Goal: Task Accomplishment & Management: Use online tool/utility

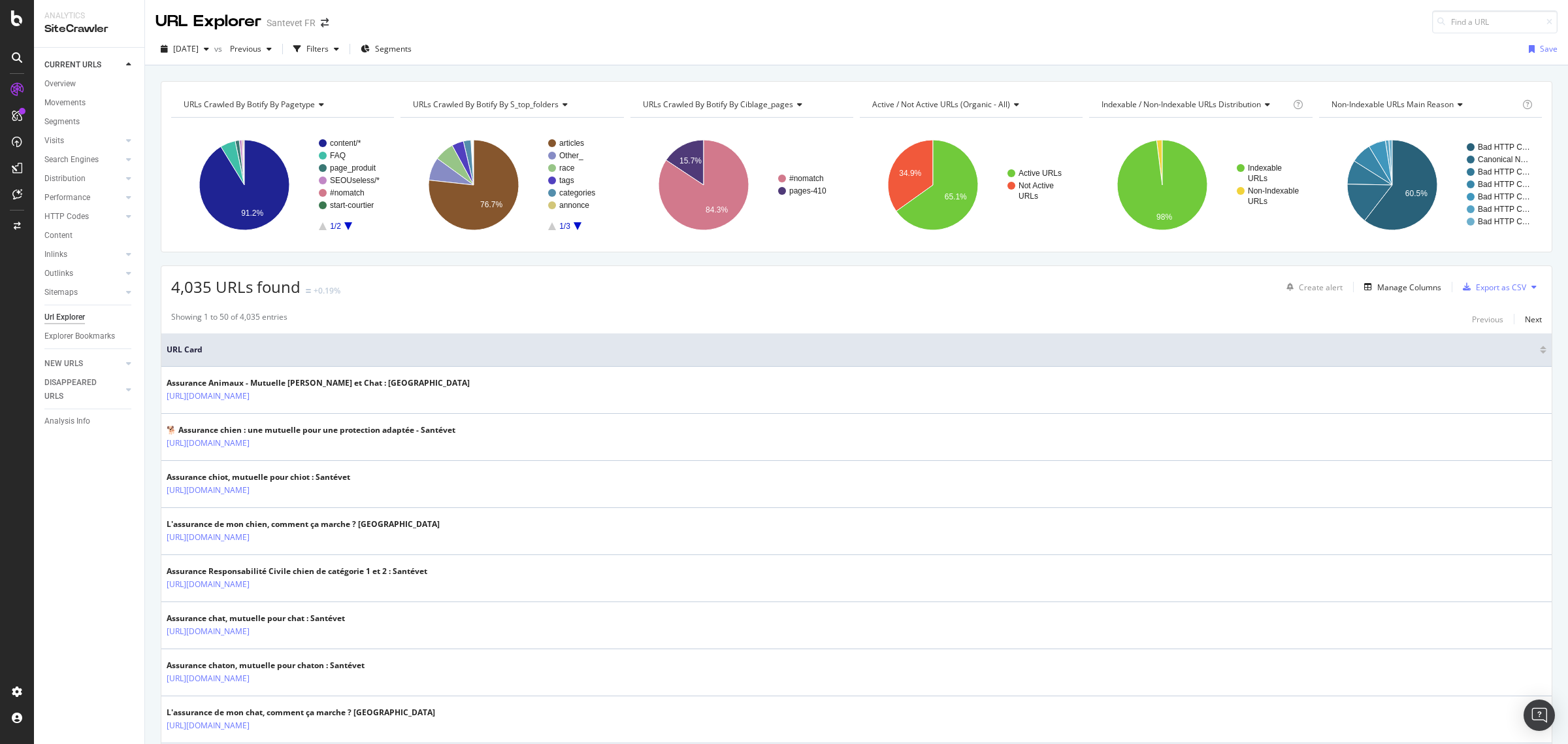
click at [17, 112] on icon at bounding box center [17, 115] width 10 height 10
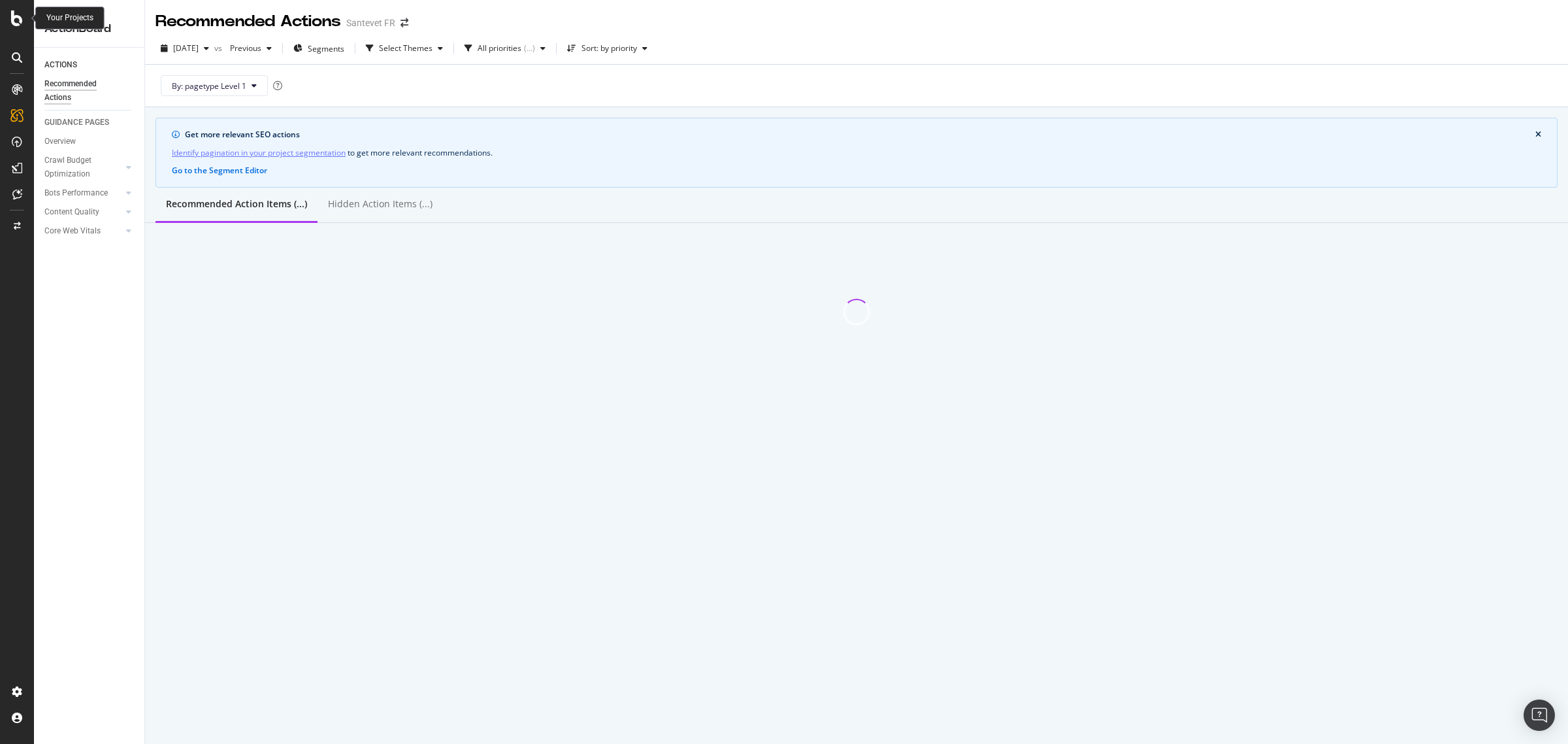
click at [18, 19] on icon at bounding box center [17, 18] width 12 height 16
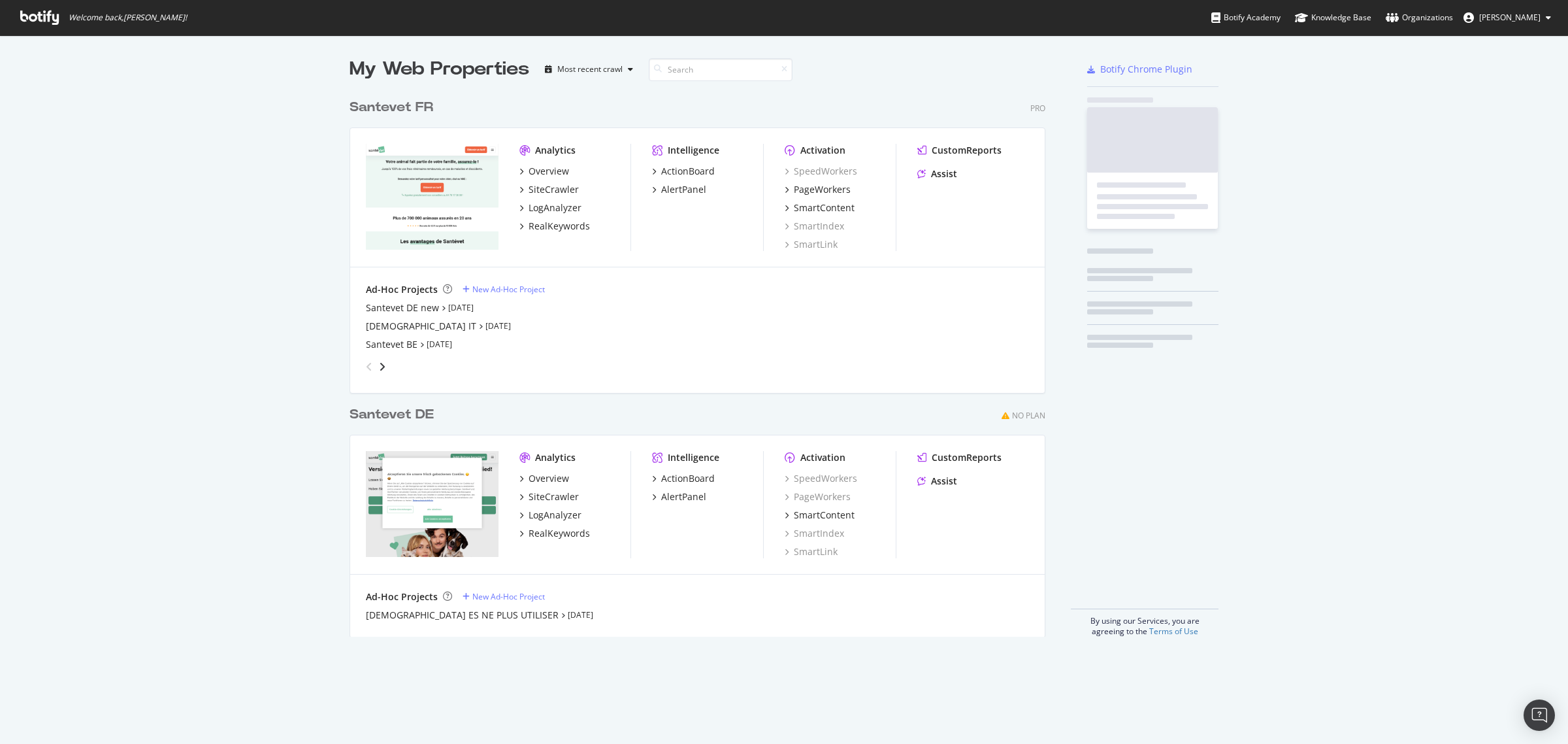
scroll to position [732, 1544]
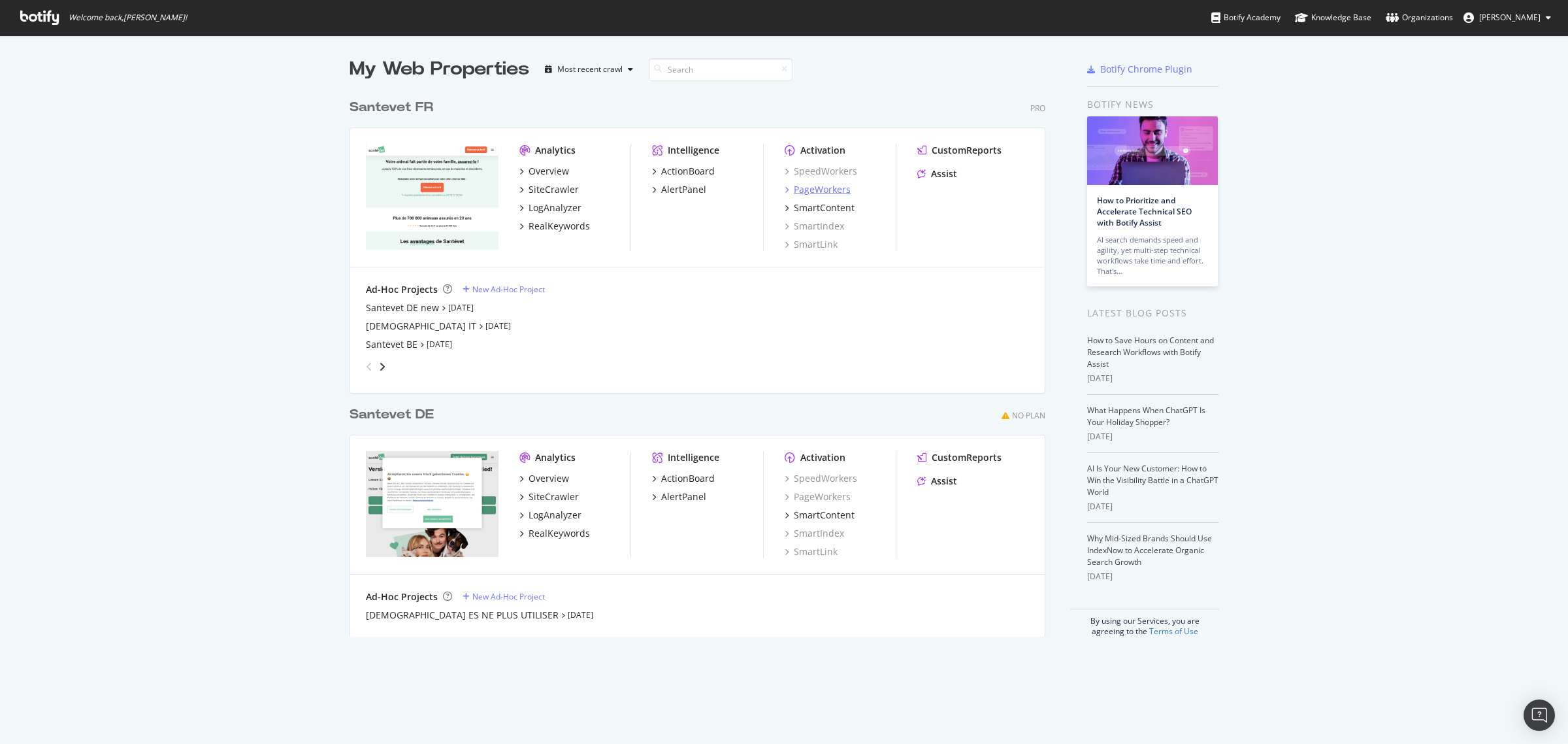
click at [804, 188] on div "PageWorkers" at bounding box center [822, 190] width 56 height 13
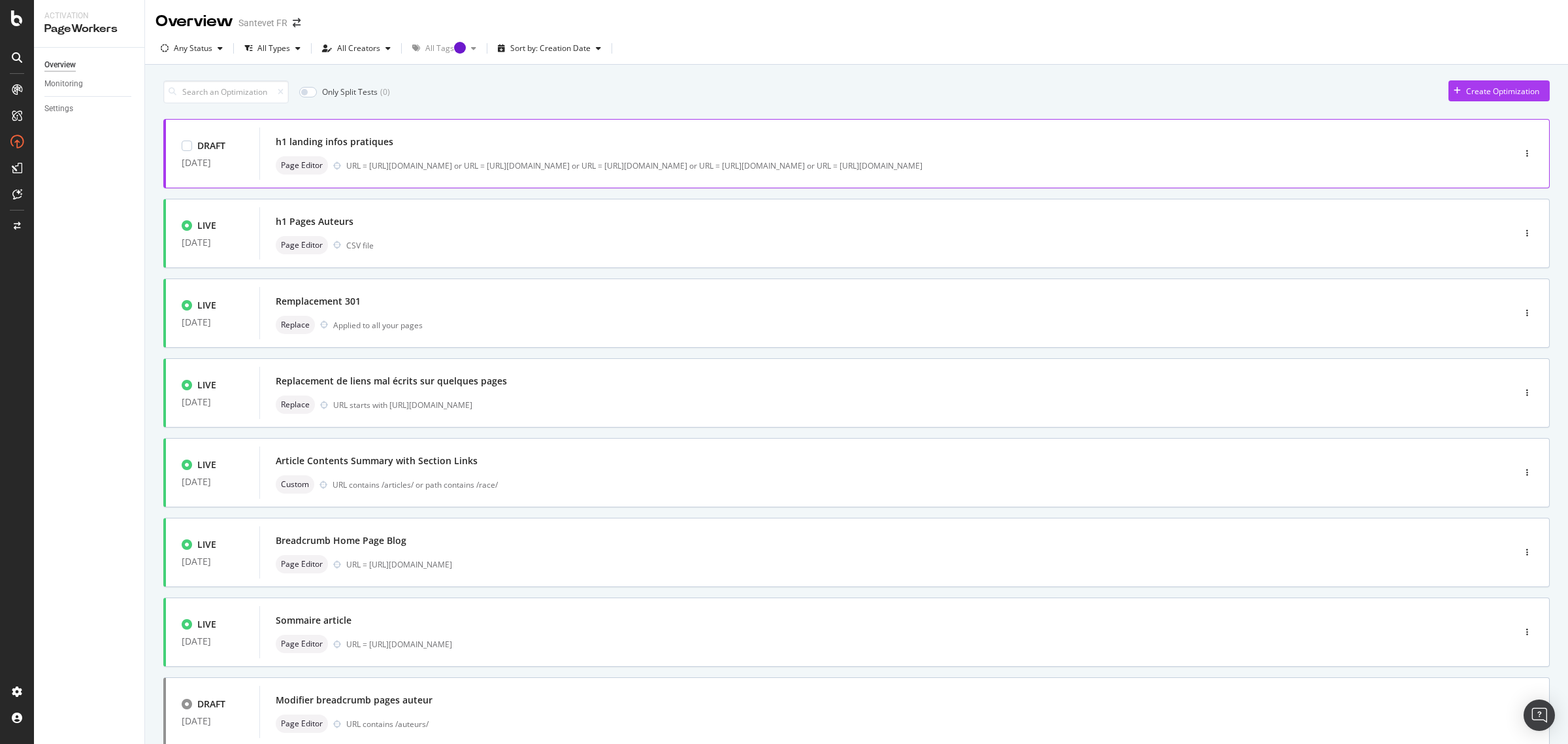
click at [376, 161] on div "URL = https://www.santevet.com/contact or URL = https://www.santevet.com/mentio…" at bounding box center [902, 166] width 1112 height 11
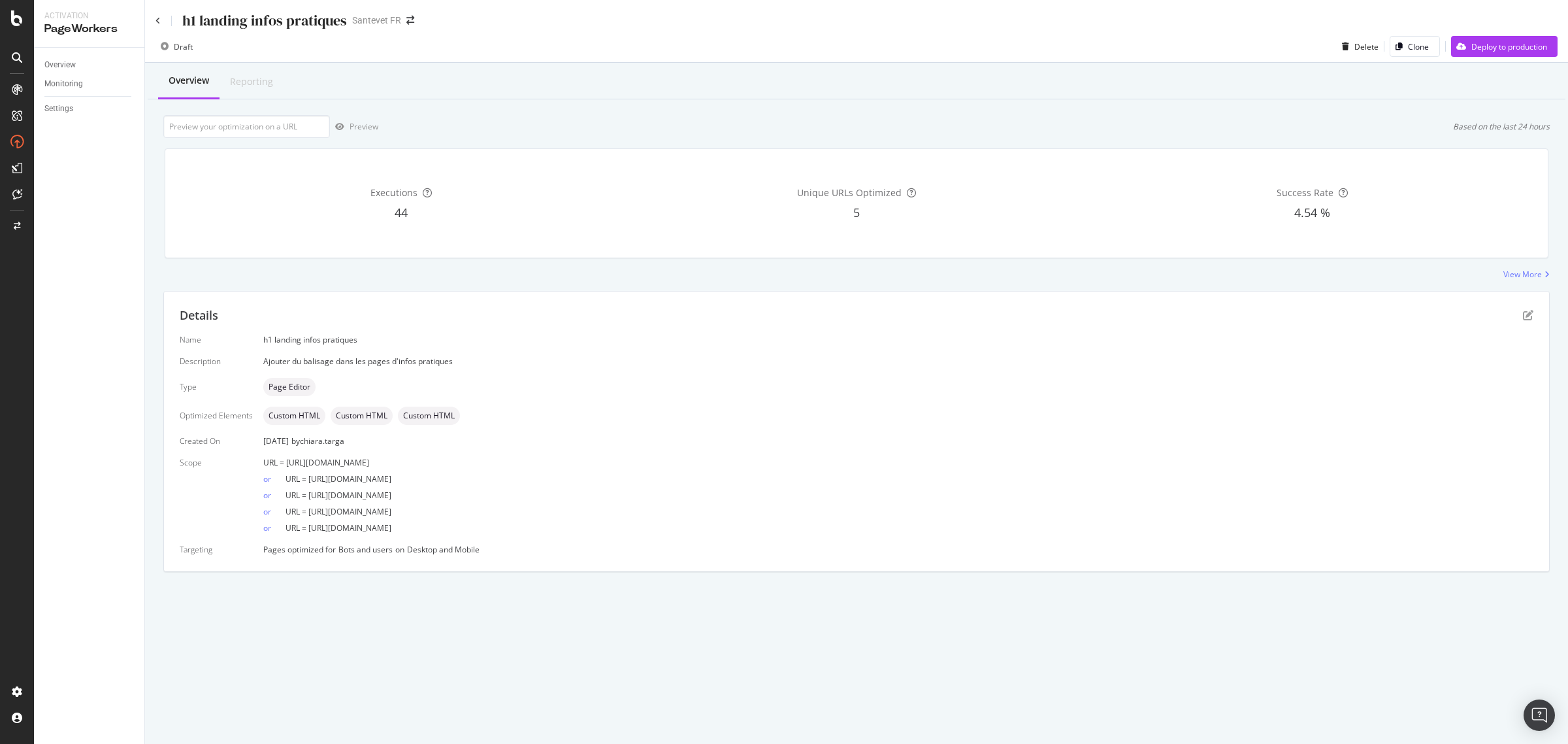
drag, startPoint x: 421, startPoint y: 465, endPoint x: 323, endPoint y: 462, distance: 98.0
click at [323, 462] on div "URL = [URL][DOMAIN_NAME]" at bounding box center [898, 462] width 1271 height 11
drag, startPoint x: 285, startPoint y: 465, endPoint x: 412, endPoint y: 468, distance: 127.0
click at [412, 468] on div "URL = [URL][DOMAIN_NAME]" at bounding box center [898, 462] width 1271 height 11
copy span "[URL][DOMAIN_NAME]"
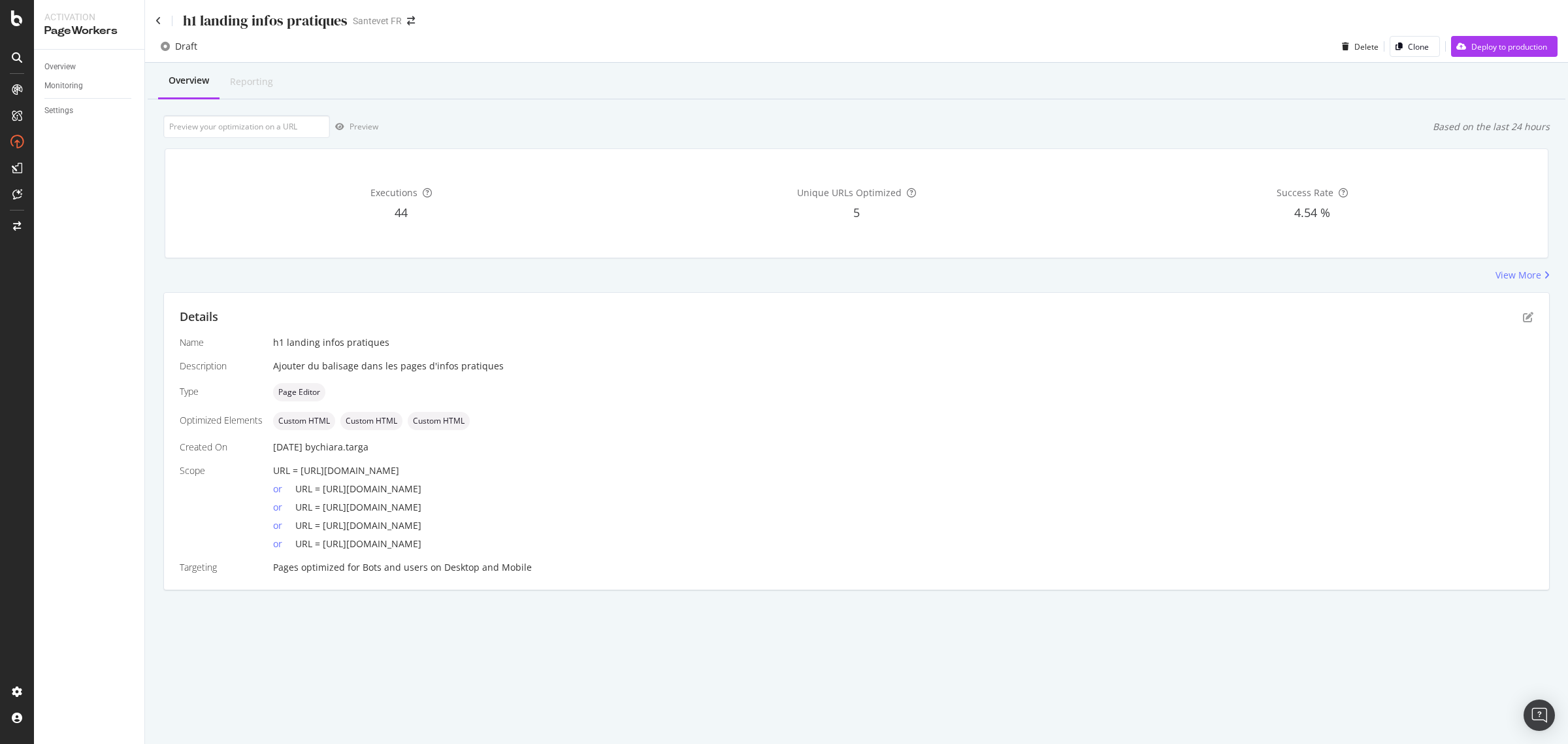
drag, startPoint x: 454, startPoint y: 472, endPoint x: 303, endPoint y: 468, distance: 151.1
click at [303, 468] on div "URL = [URL][DOMAIN_NAME]" at bounding box center [903, 471] width 1261 height 13
click at [400, 199] on div "Executions" at bounding box center [401, 193] width 450 height 13
copy span "[URL][DOMAIN_NAME]"
drag, startPoint x: 461, startPoint y: 473, endPoint x: 301, endPoint y: 465, distance: 160.2
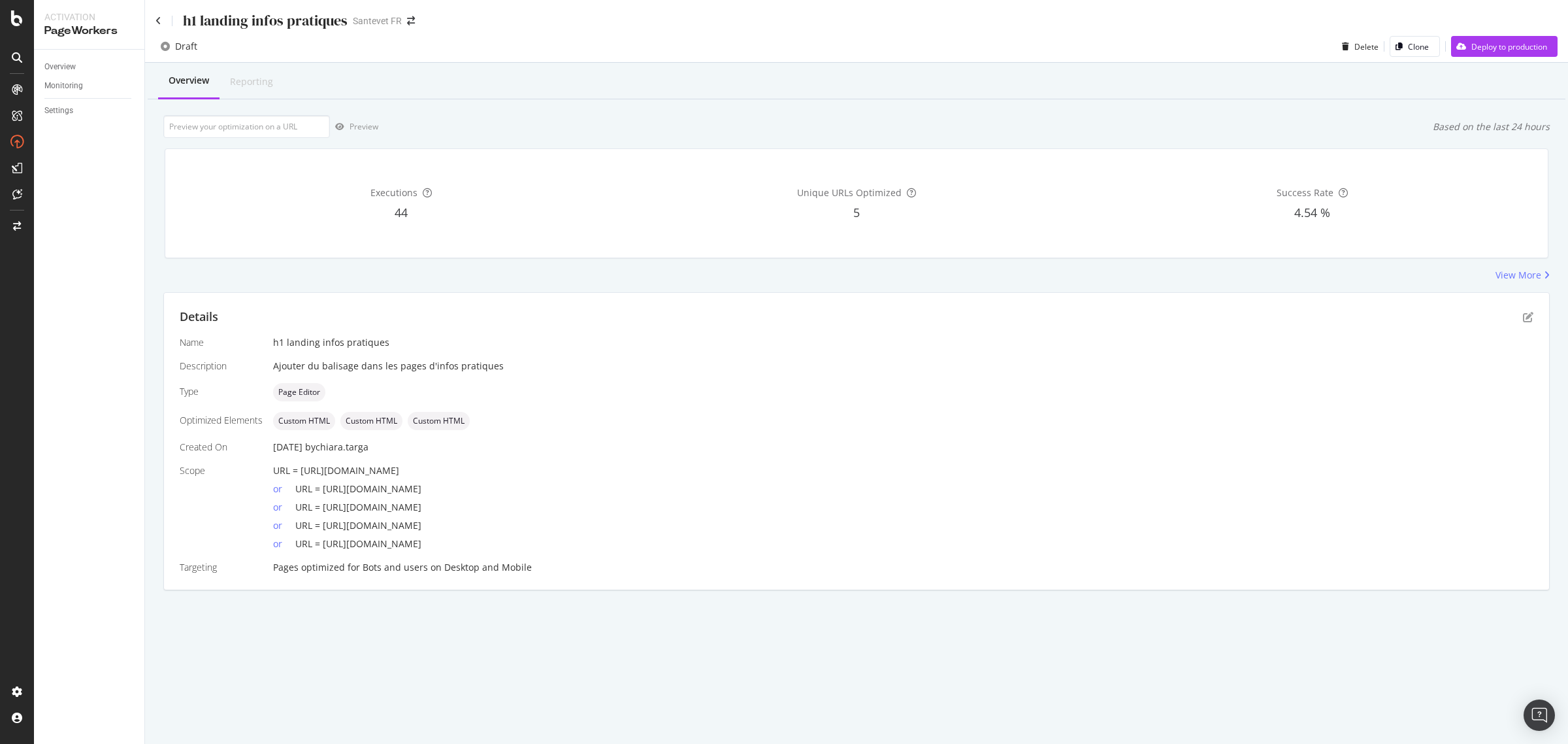
click at [301, 465] on div "URL = [URL][DOMAIN_NAME]" at bounding box center [903, 471] width 1261 height 13
click at [409, 19] on icon "arrow-right-arrow-left" at bounding box center [411, 21] width 7 height 9
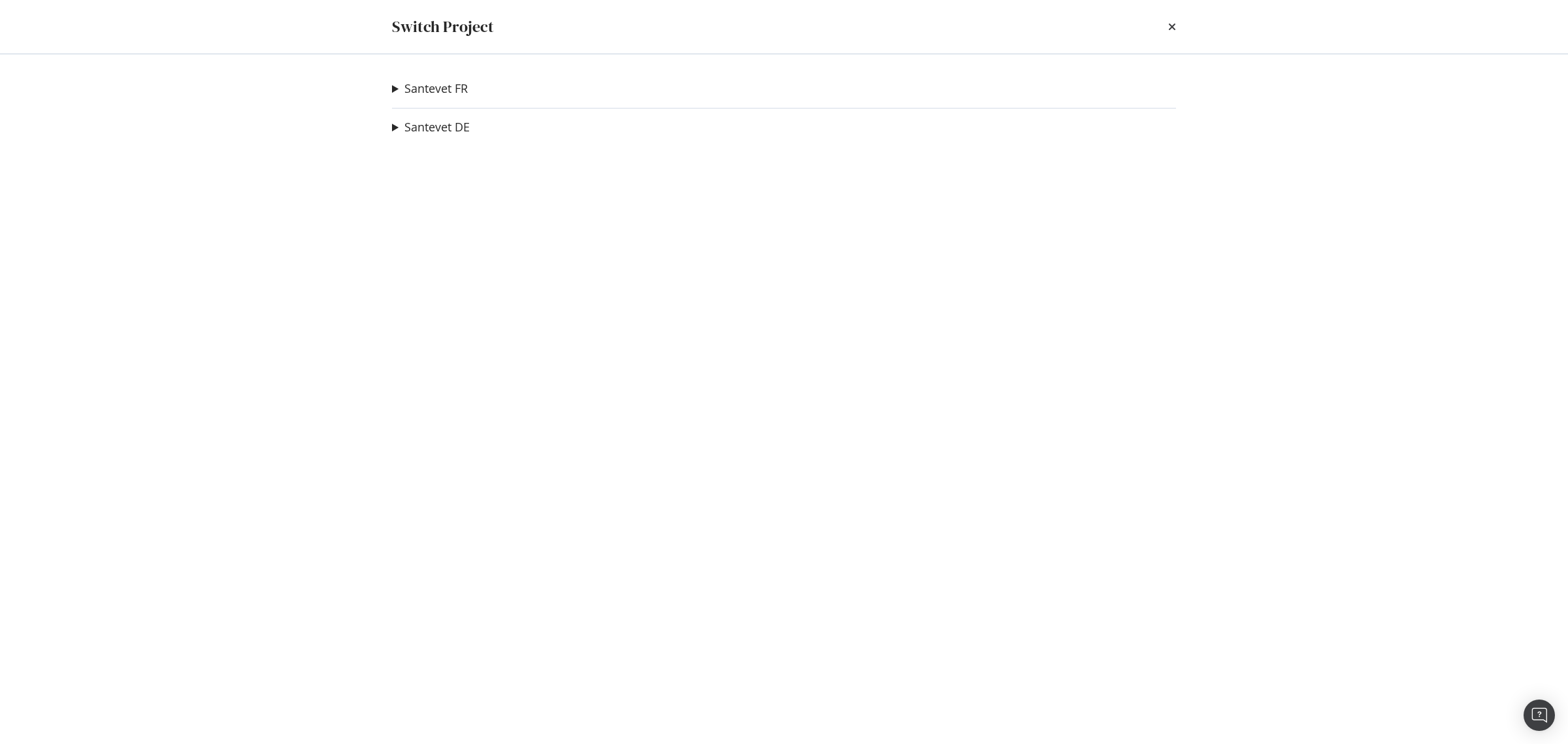
click at [390, 87] on div "[DEMOGRAPHIC_DATA] DE new Ad-Hoc Project Santevet IT Ad-Hoc Project Santevet BE…" at bounding box center [784, 399] width 836 height 689
click at [394, 89] on summary "Santevet FR" at bounding box center [430, 89] width 76 height 17
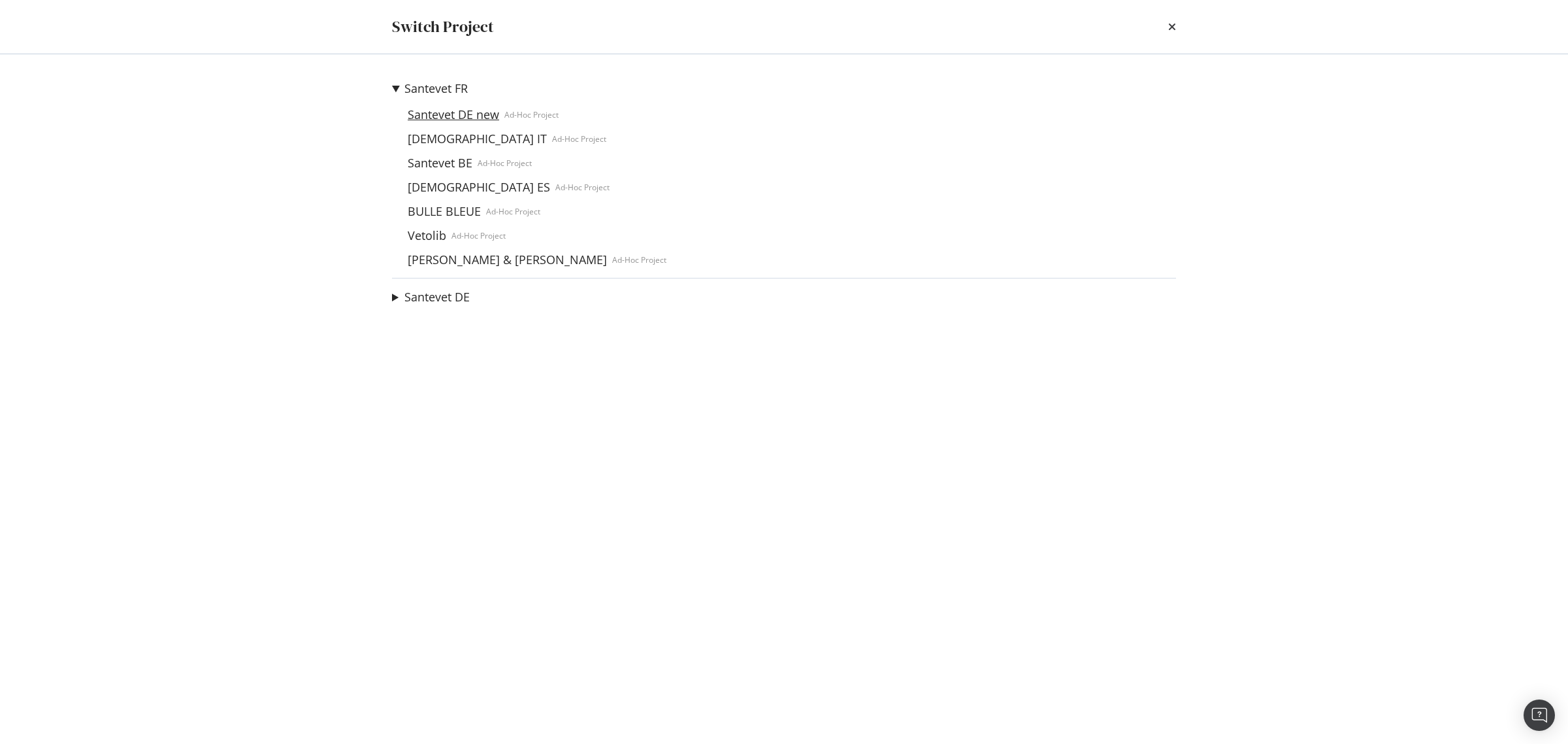
click at [421, 109] on link "Santevet DE new" at bounding box center [454, 114] width 102 height 14
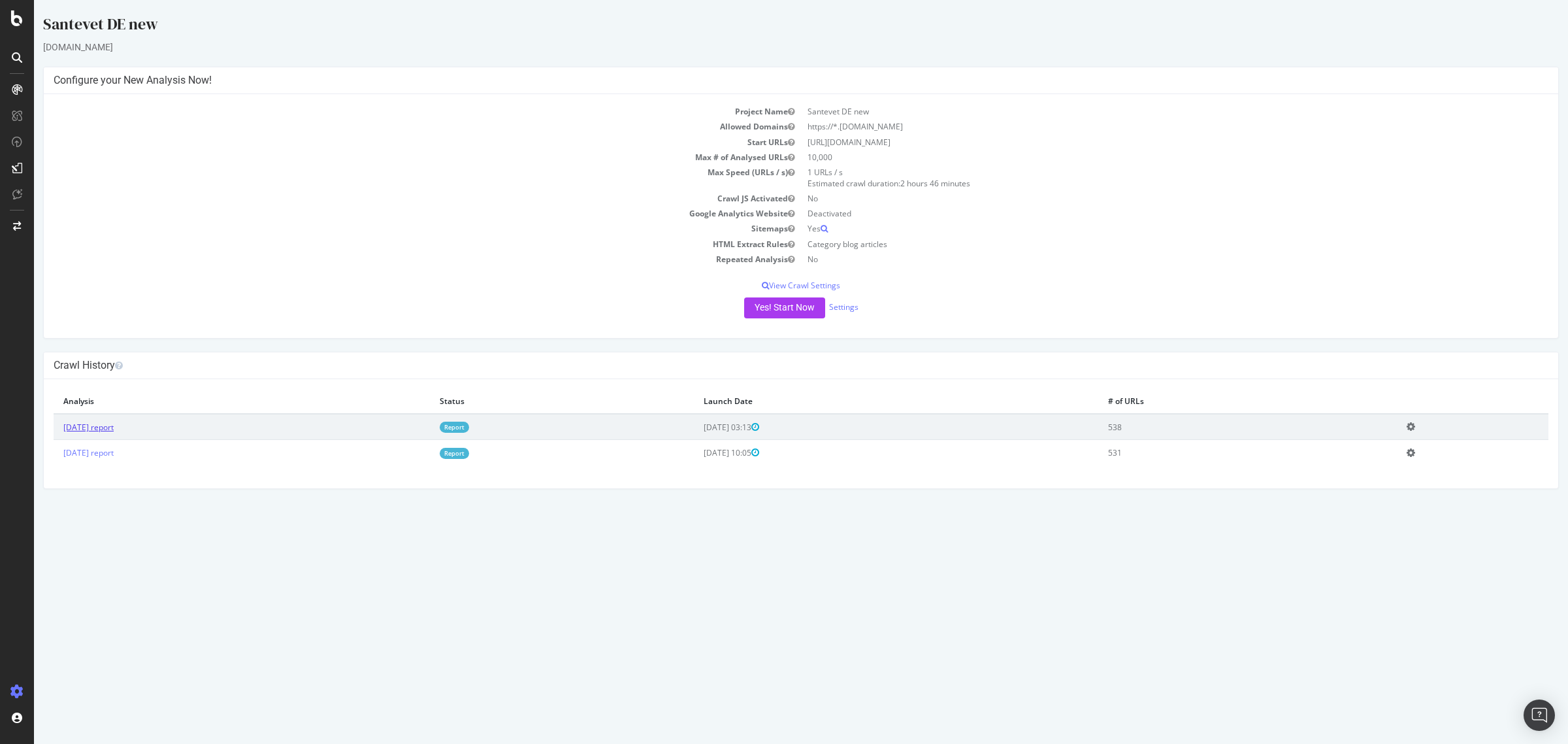
click at [114, 423] on link "[DATE] report" at bounding box center [88, 427] width 50 height 11
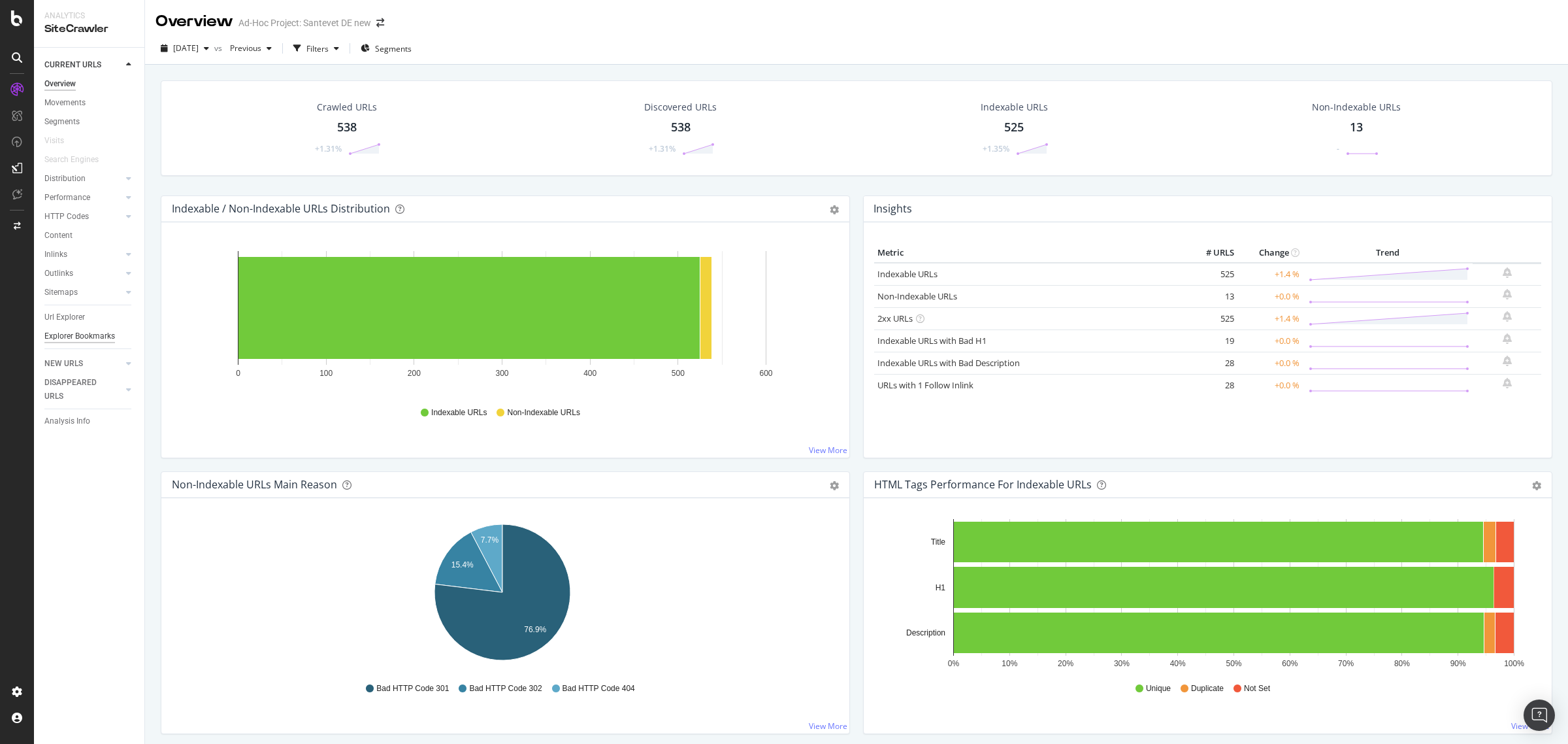
click at [72, 334] on div "Explorer Bookmarks" at bounding box center [80, 336] width 70 height 14
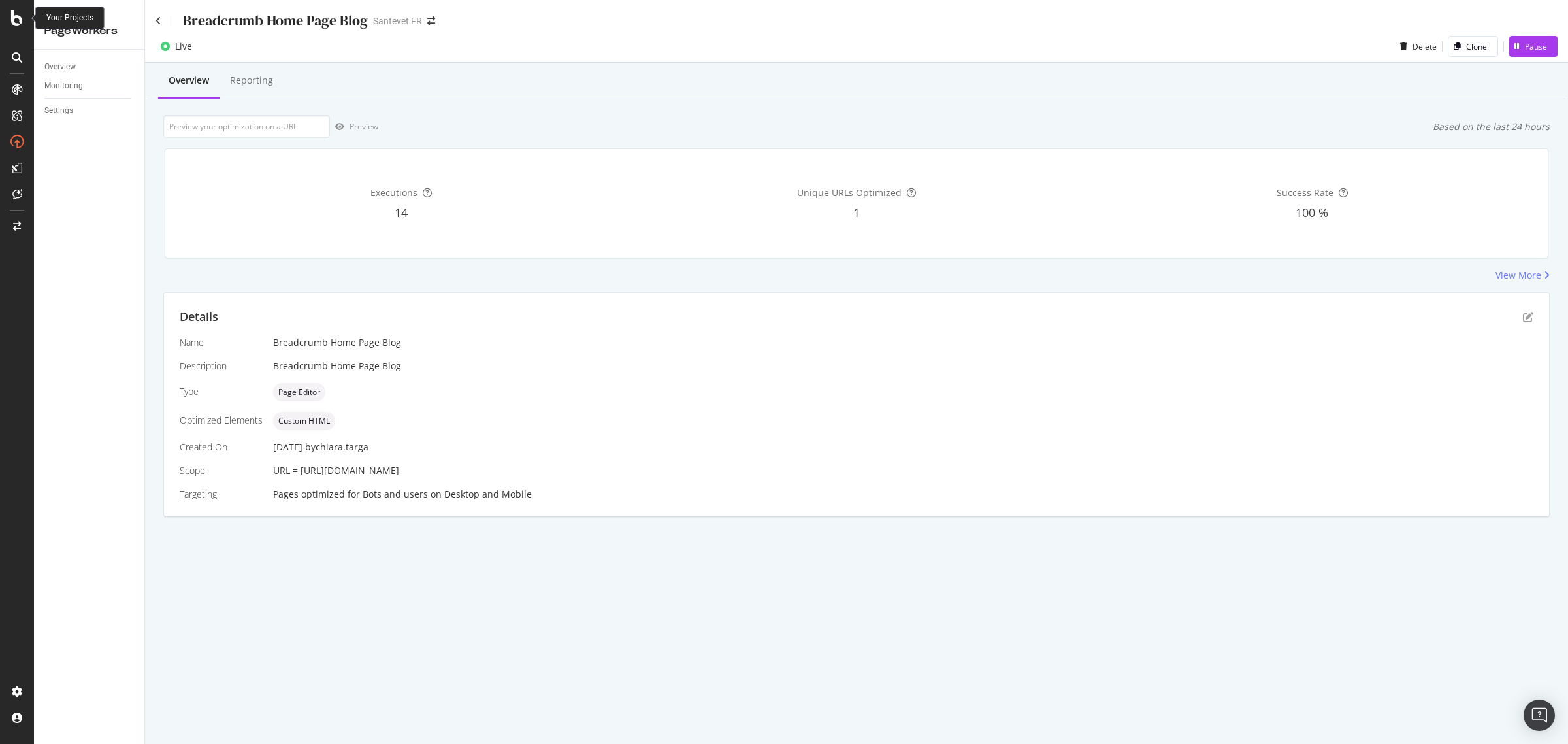
click at [46, 19] on div "Your Projects" at bounding box center [69, 18] width 47 height 11
click at [14, 15] on icon at bounding box center [17, 18] width 12 height 16
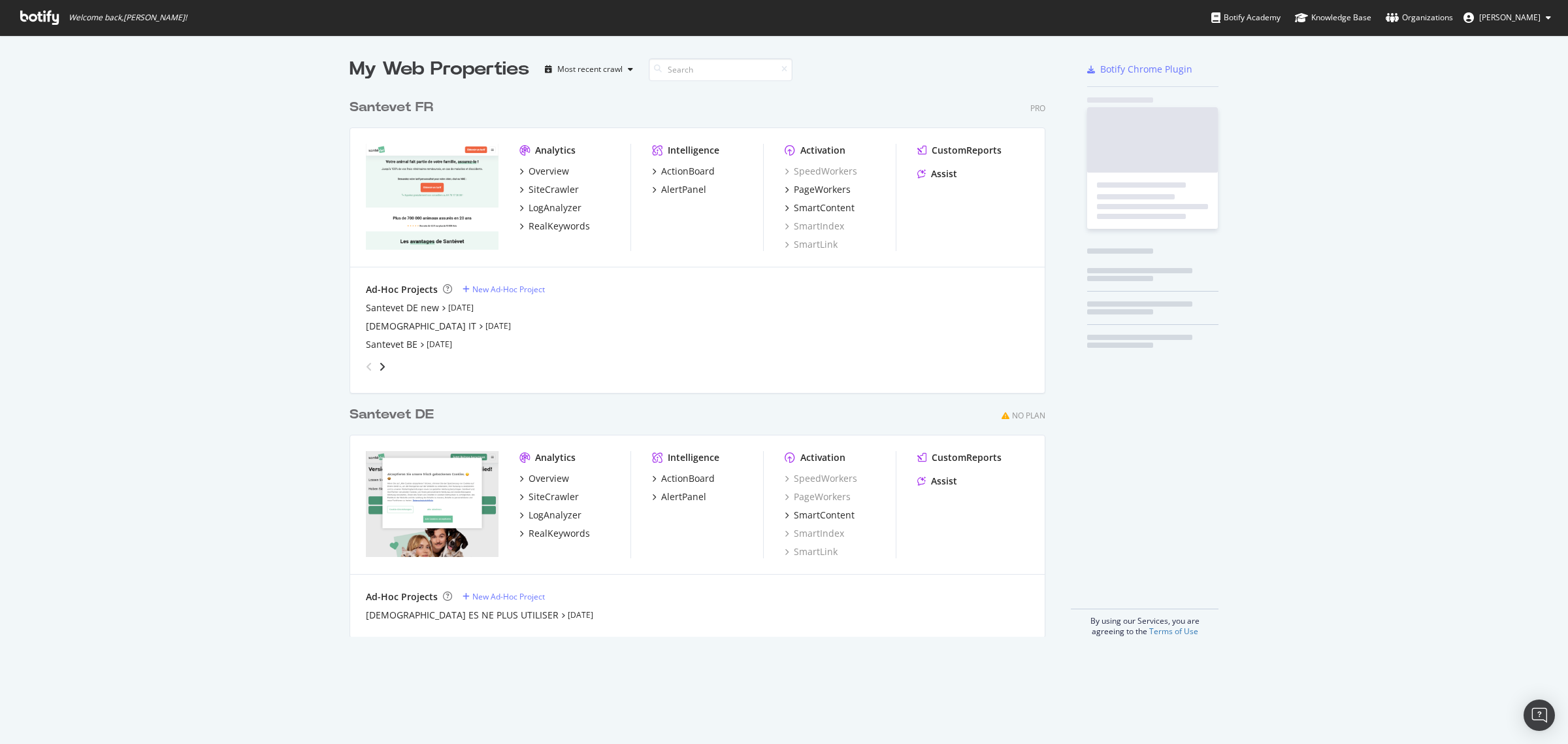
scroll to position [732, 1544]
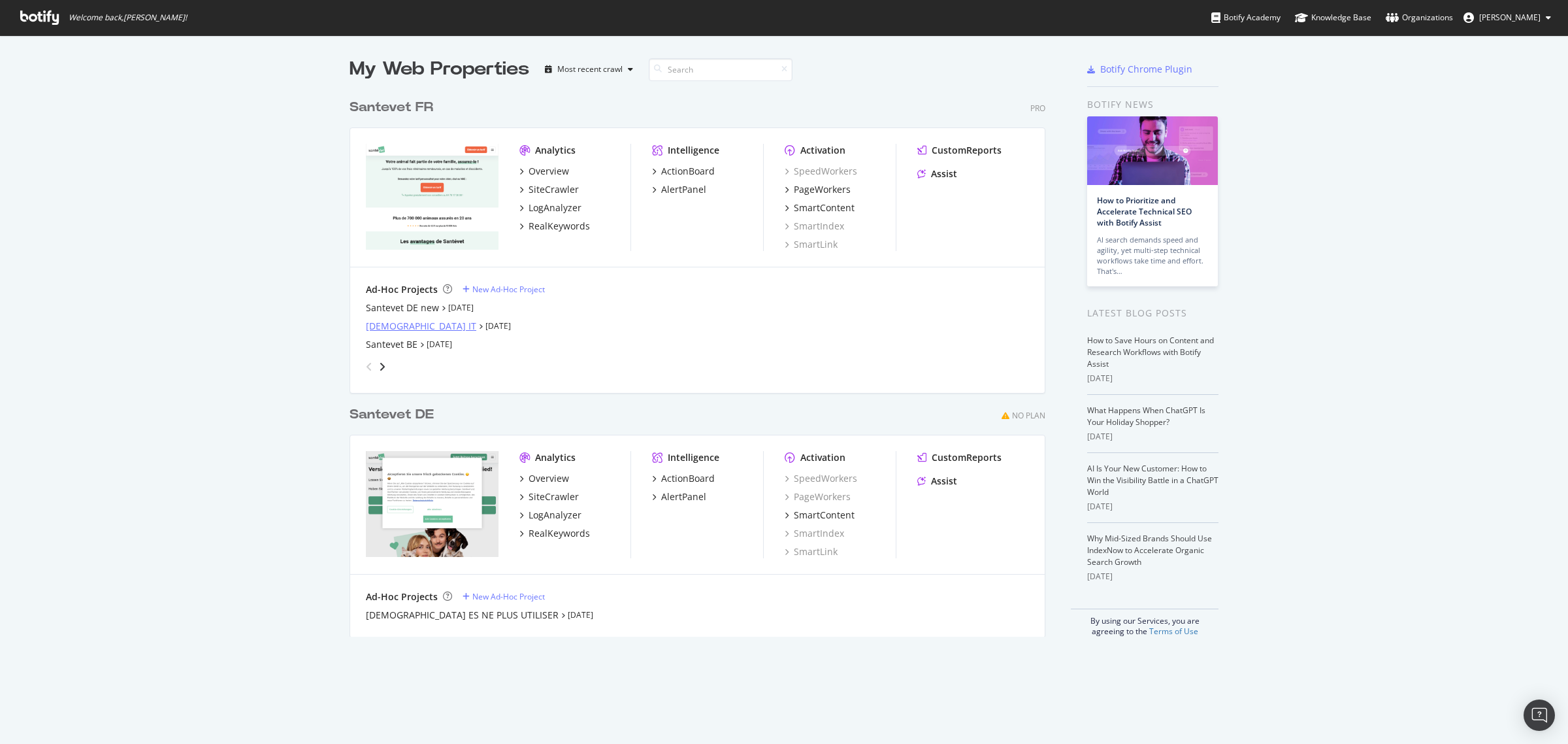
click at [387, 324] on div "[DEMOGRAPHIC_DATA] IT" at bounding box center [420, 326] width 110 height 13
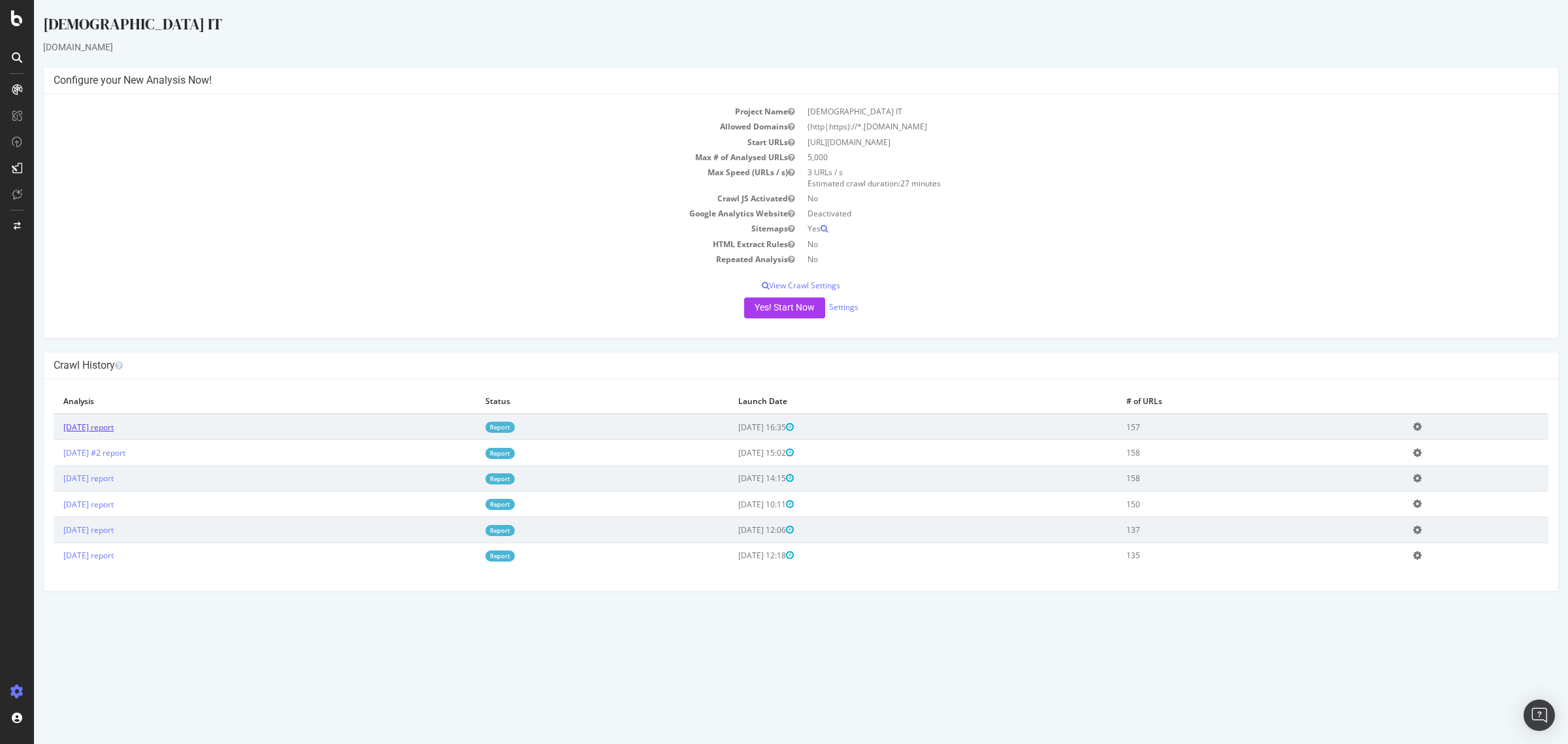
click at [114, 423] on link "2025 Sep. 8th report" at bounding box center [88, 427] width 50 height 11
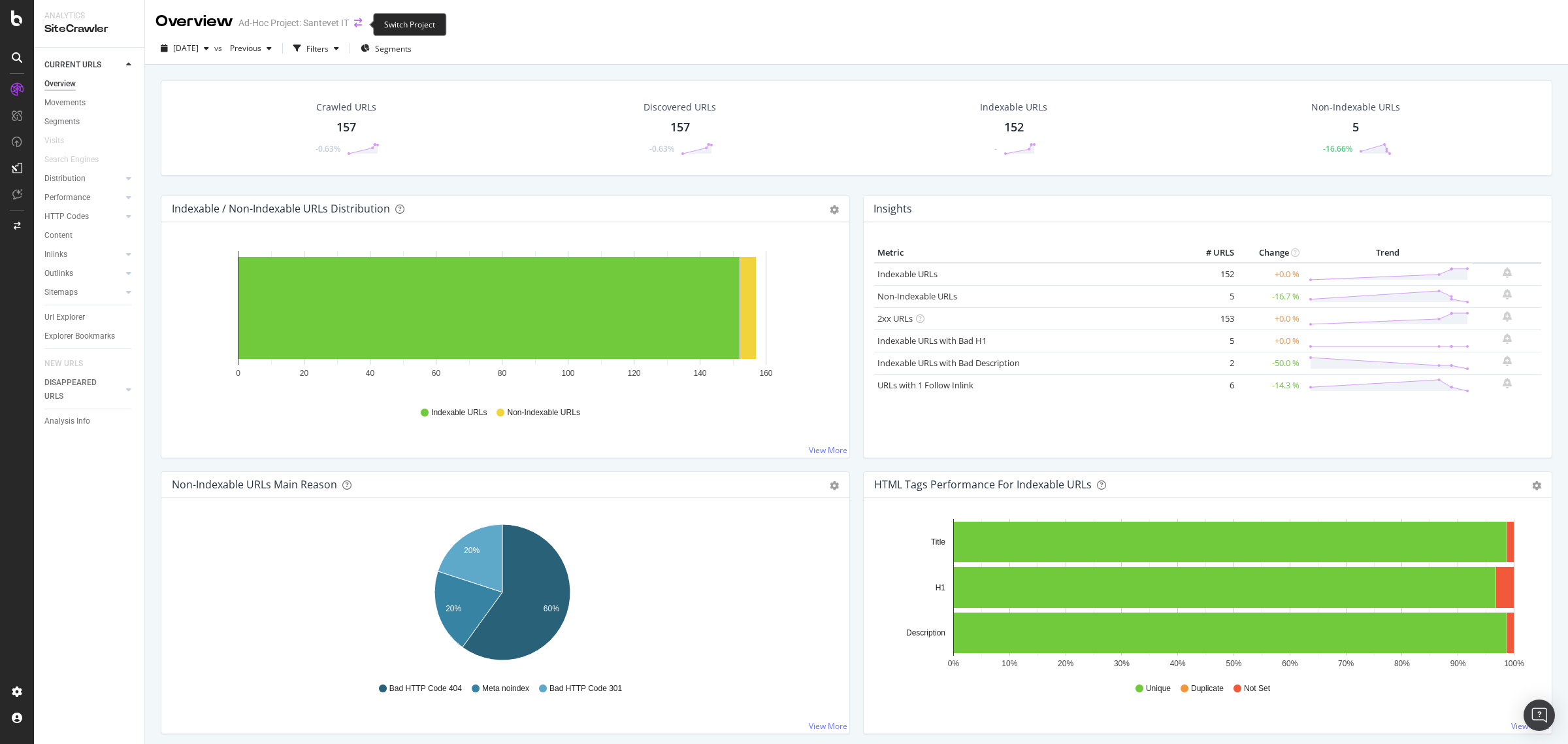
click at [359, 28] on icon "arrow-right-arrow-left" at bounding box center [358, 23] width 7 height 9
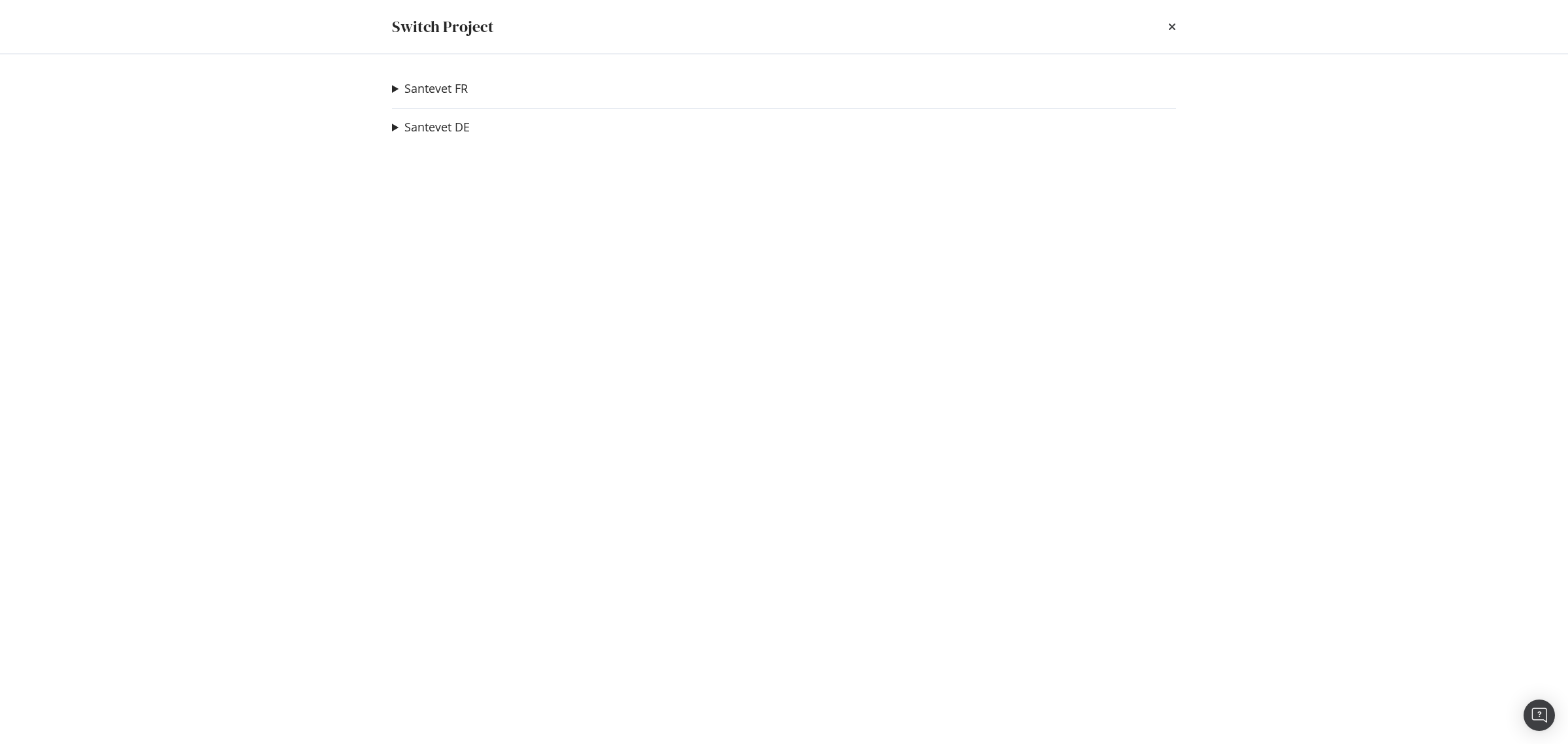
click at [394, 85] on summary "Santevet FR" at bounding box center [430, 89] width 76 height 17
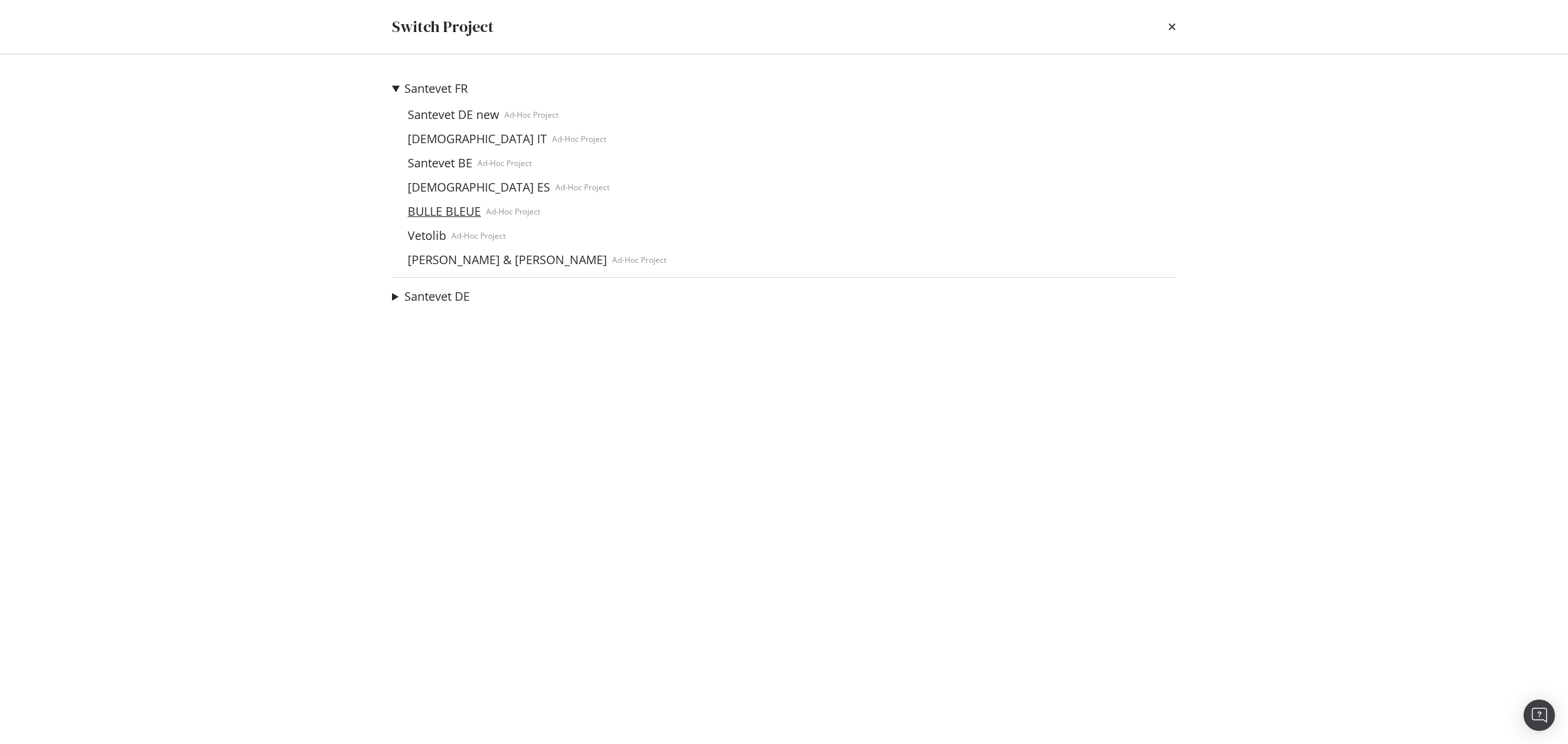
click at [443, 213] on link "BULLE BLEUE" at bounding box center [445, 211] width 83 height 14
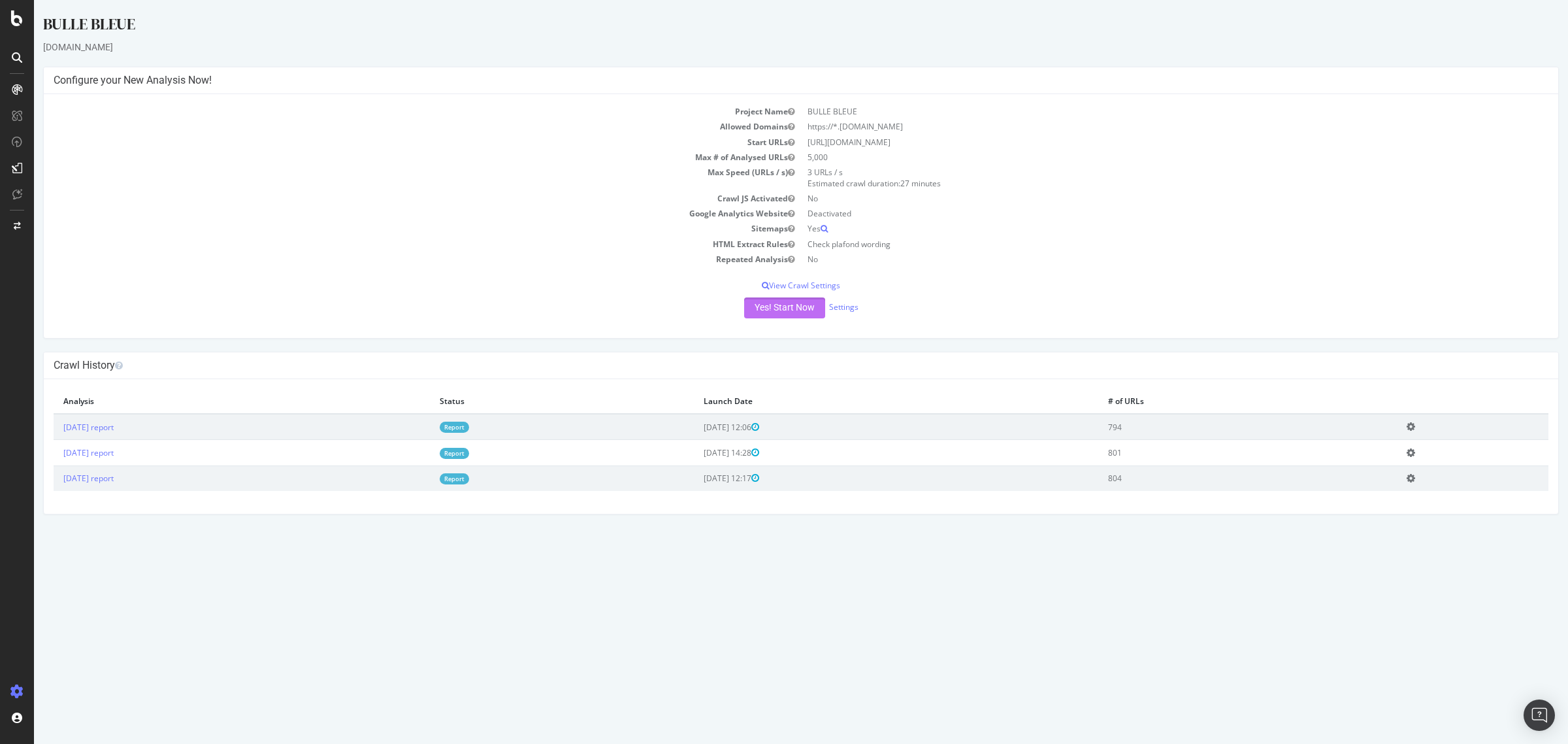
click at [750, 306] on button "Yes! Start Now" at bounding box center [784, 308] width 81 height 21
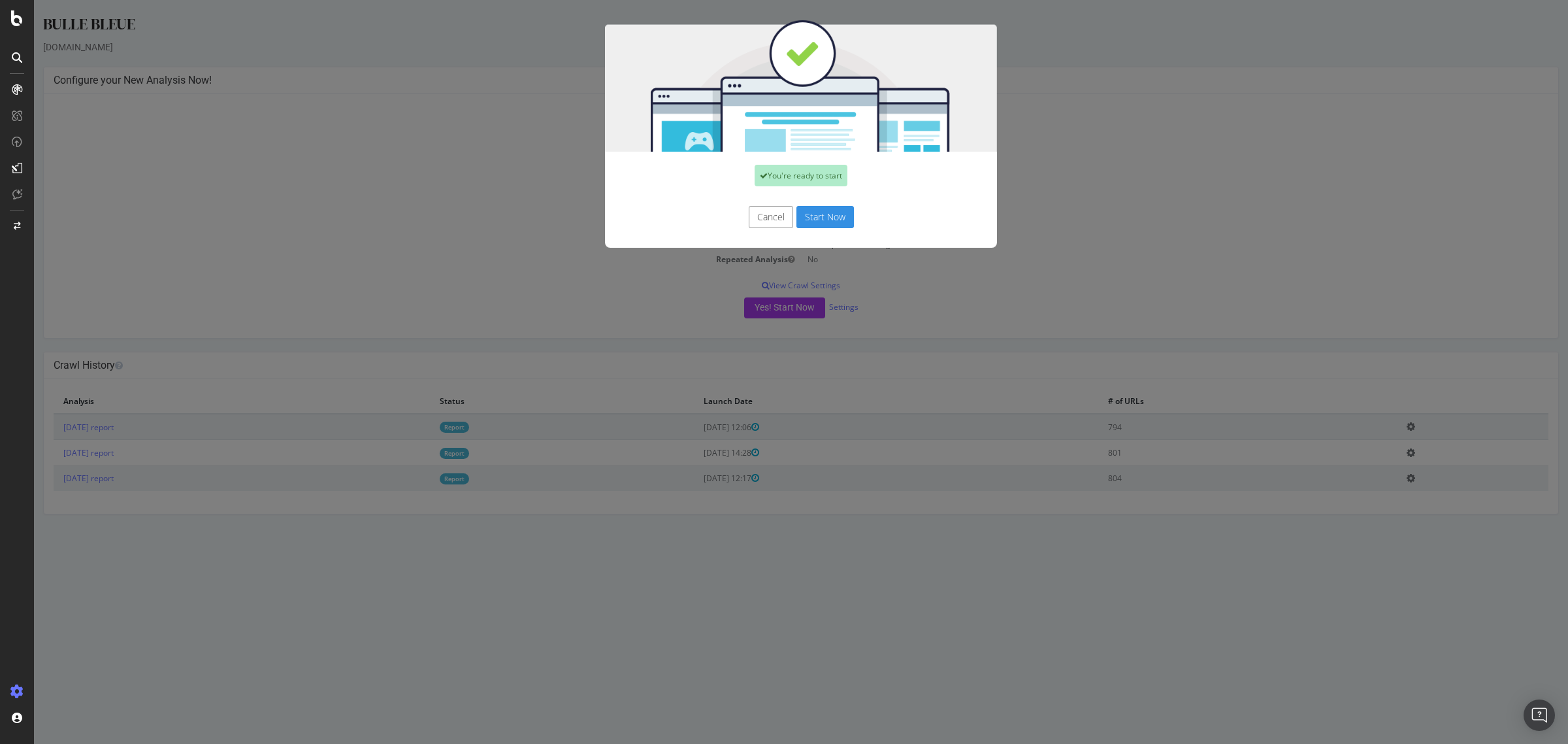
click at [827, 220] on button "Start Now" at bounding box center [825, 217] width 57 height 22
